Goal: Find contact information: Find contact information

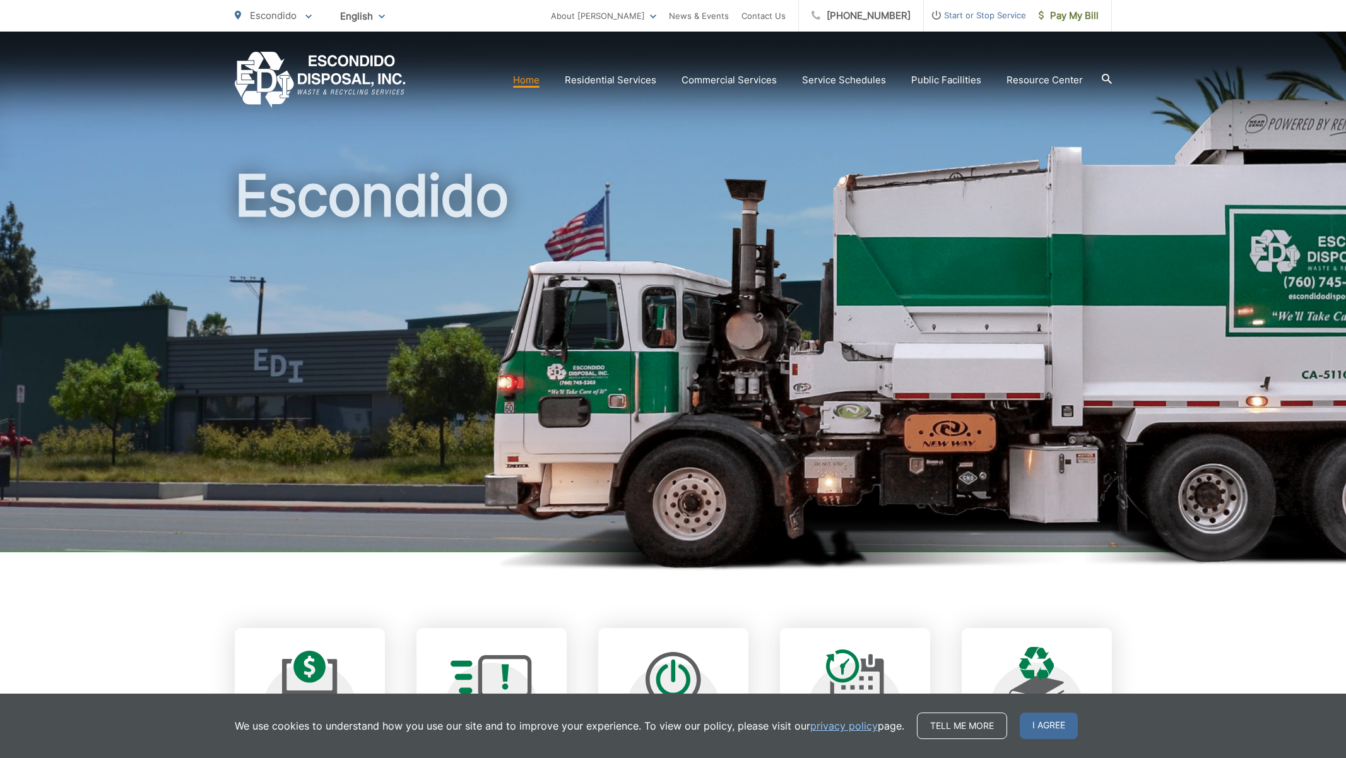
scroll to position [0, 13]
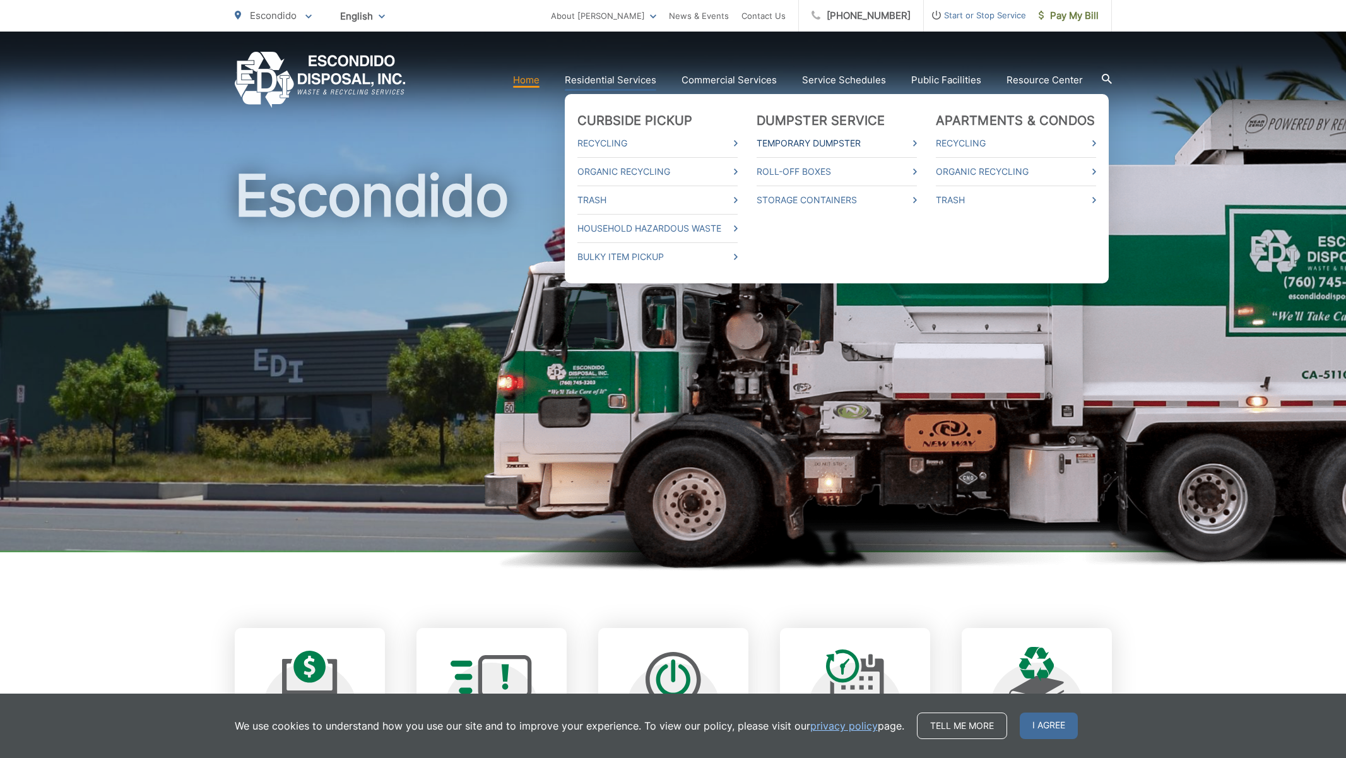
click at [867, 149] on link "Temporary Dumpster" at bounding box center [837, 143] width 160 height 15
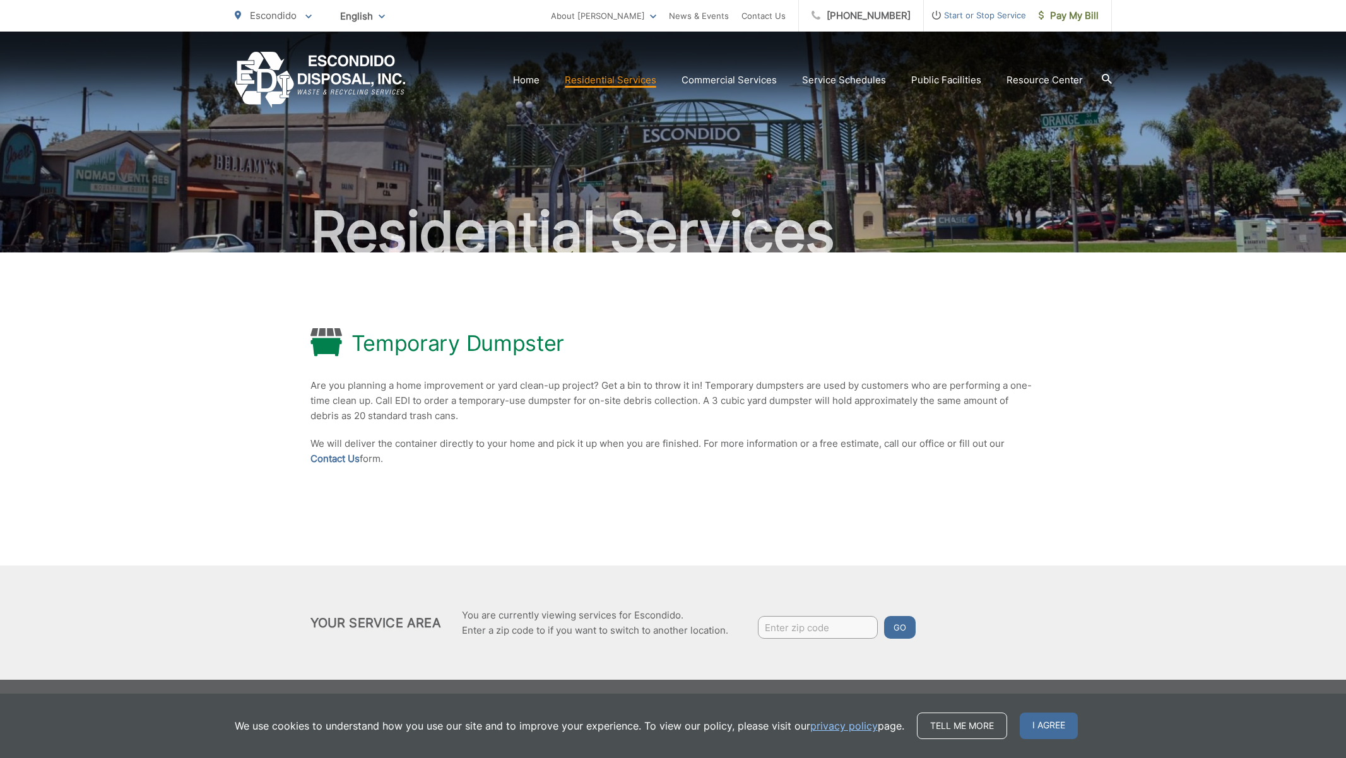
scroll to position [0, 13]
click at [333, 460] on link "Contact Us" at bounding box center [335, 458] width 49 height 15
